Goal: Information Seeking & Learning: Find specific fact

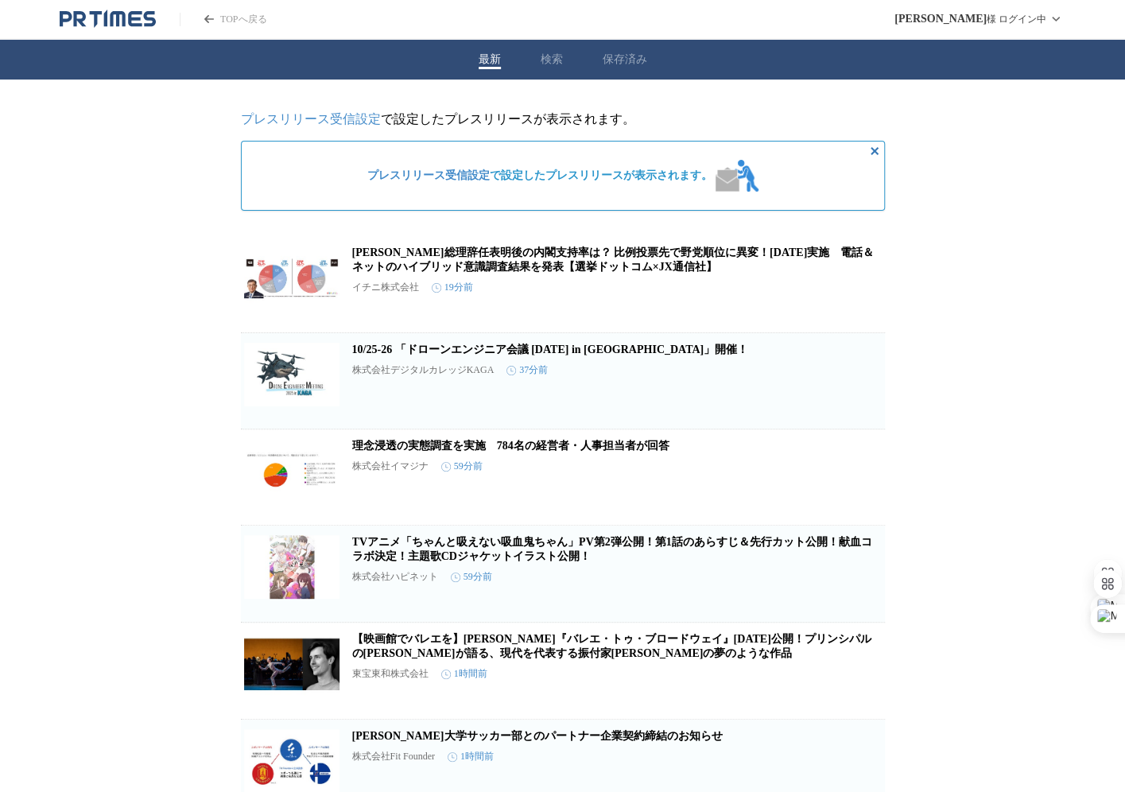
click at [547, 64] on button "検索" at bounding box center [552, 59] width 22 height 14
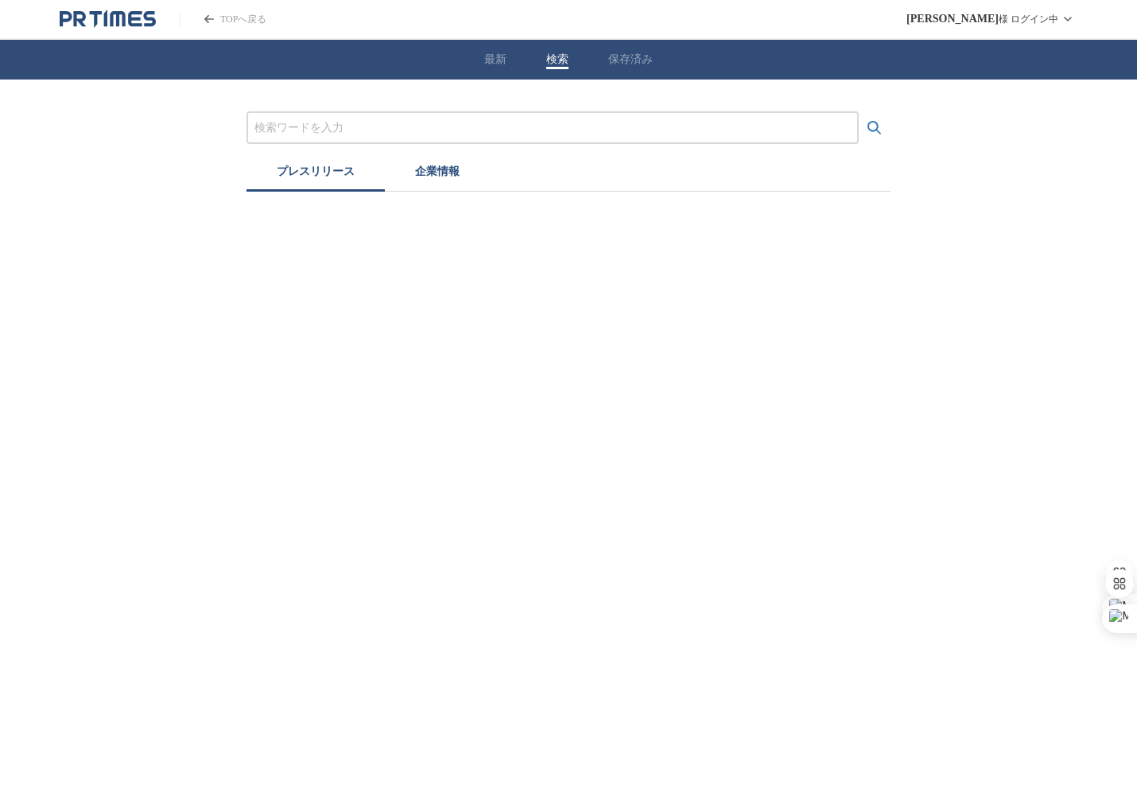
click at [494, 134] on input "プレスリリースおよび企業を検索する" at bounding box center [552, 127] width 596 height 17
click at [858, 112] on button "検索する" at bounding box center [874, 128] width 32 height 32
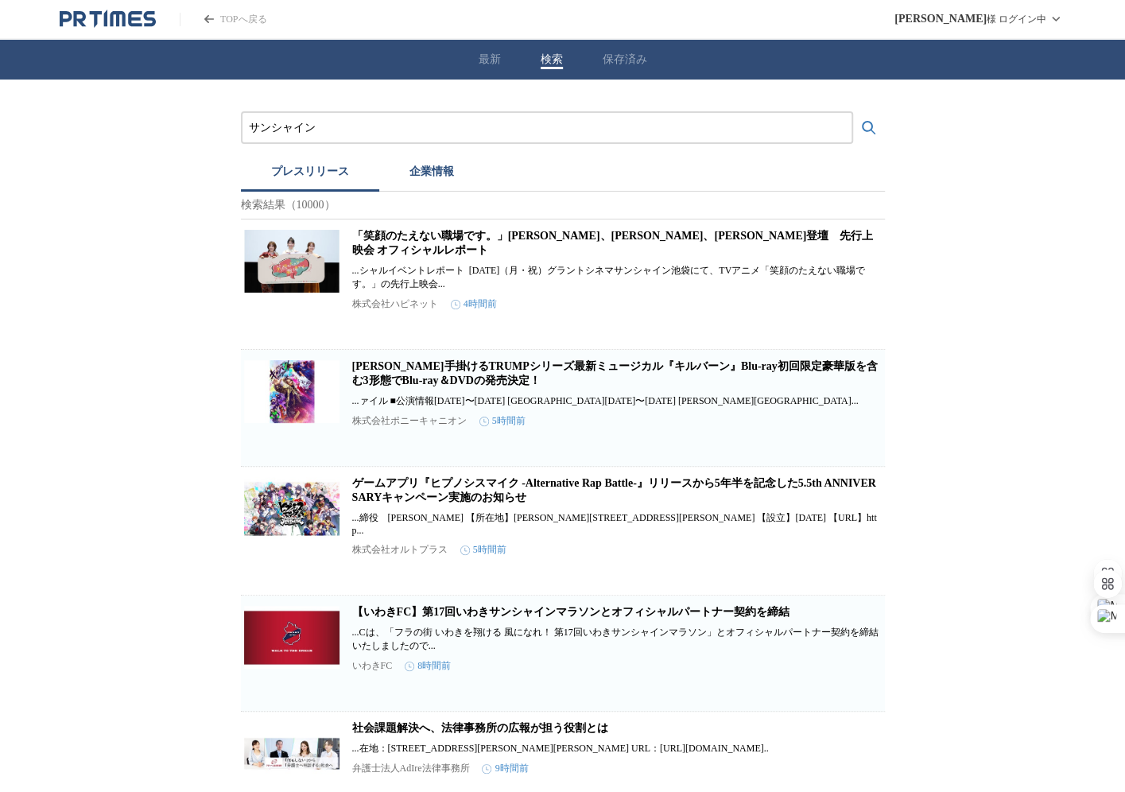
click at [426, 122] on input "サンシャイン" at bounding box center [547, 127] width 596 height 17
click at [875, 129] on icon "検索する" at bounding box center [868, 127] width 19 height 19
click at [388, 117] on div "サンシャイン" at bounding box center [547, 127] width 612 height 33
click at [385, 123] on input "サンシャイン" at bounding box center [547, 127] width 596 height 17
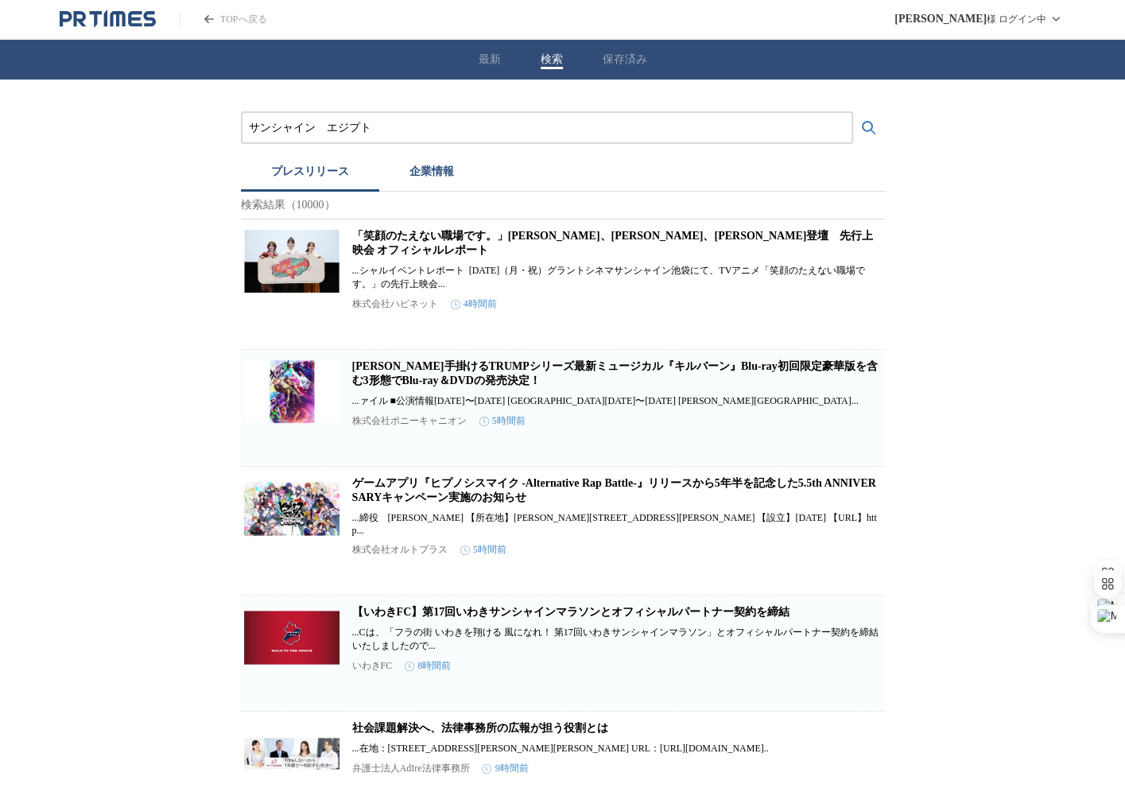
type input "サンシャイン　エジプト"
click at [853, 112] on button "検索する" at bounding box center [869, 128] width 32 height 32
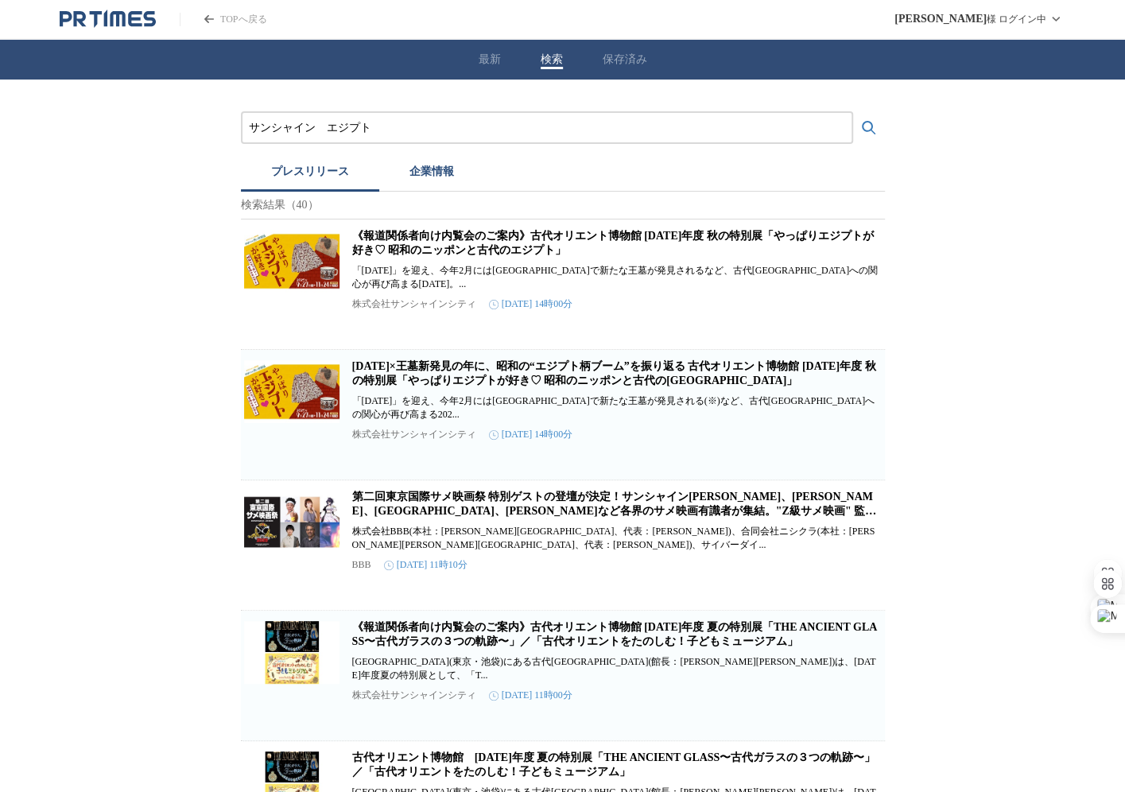
click at [448, 246] on link "《報道関係者向け内覧会のご案内》古代オリエント博物館 [DATE]年度 秋の特別展「やっぱりエジプトが好き♡ 昭和のニッポンと古代のエジプト」" at bounding box center [612, 243] width 521 height 26
